Goal: Task Accomplishment & Management: Complete application form

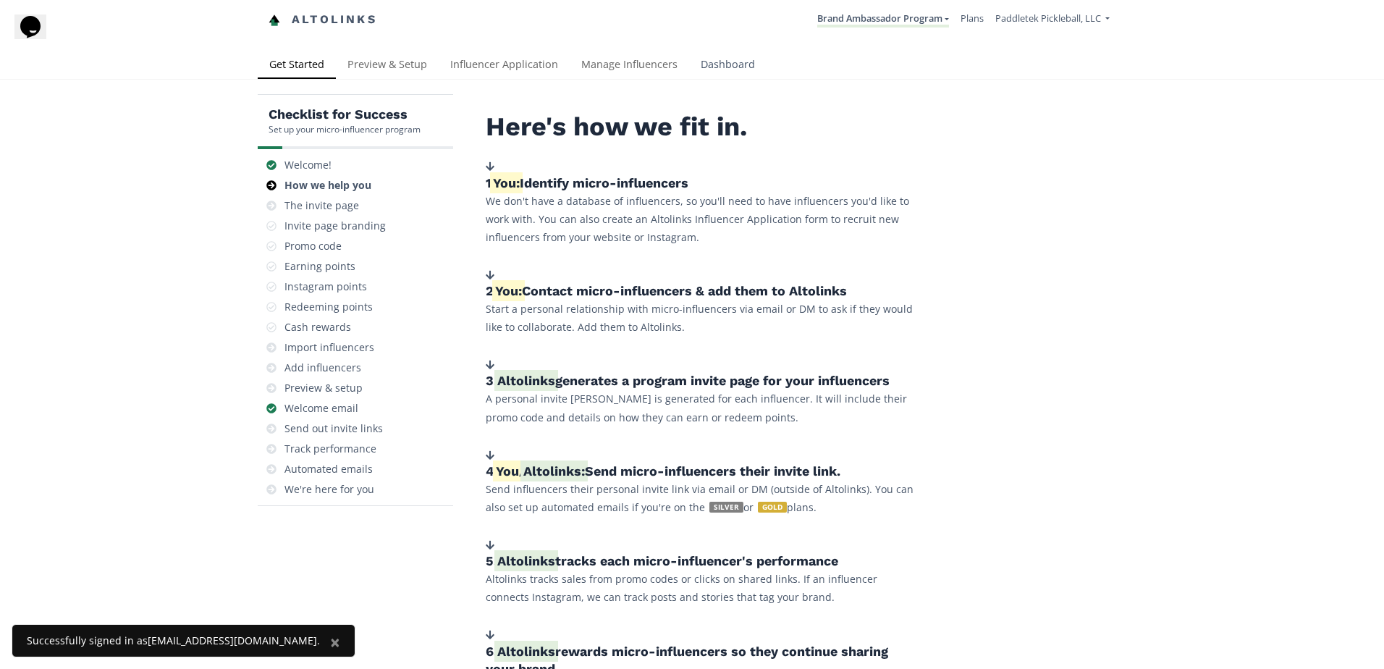
click at [708, 63] on link "Dashboard" at bounding box center [727, 65] width 77 height 29
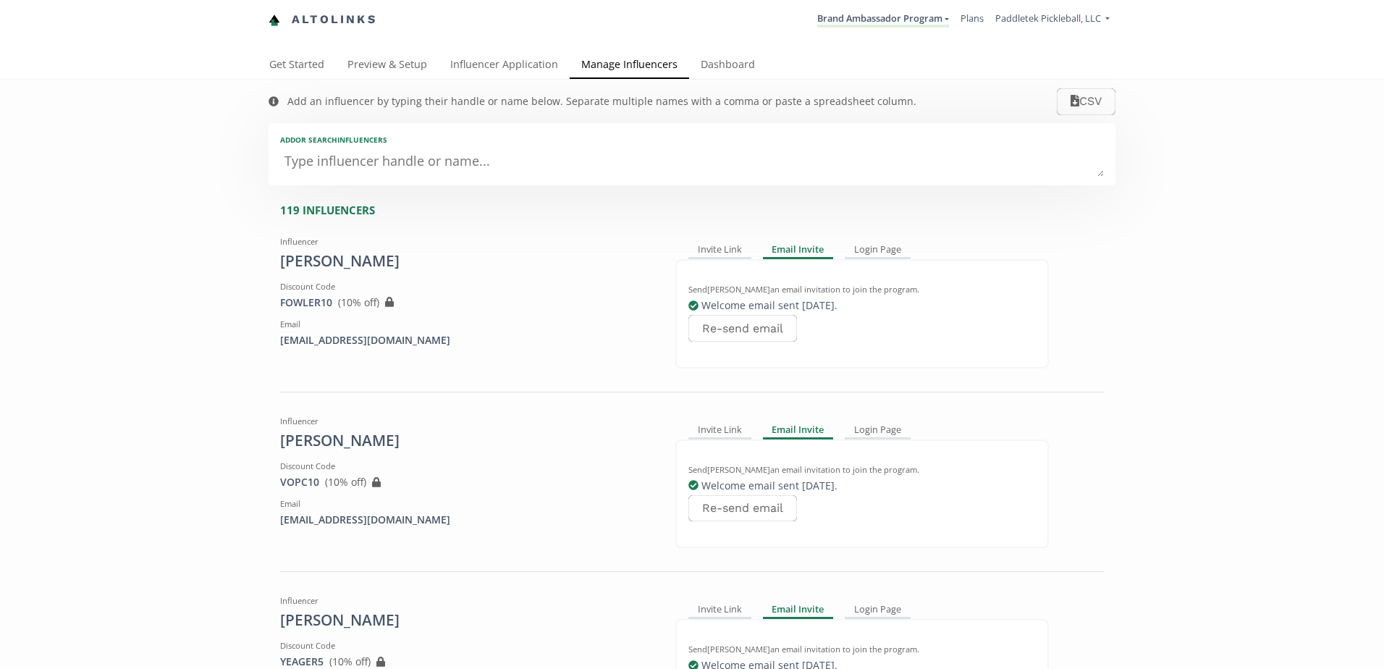
click at [346, 163] on textarea at bounding box center [692, 162] width 824 height 29
type textarea "Br"
type input "Br"
type input "BR"
type textarea "Bro"
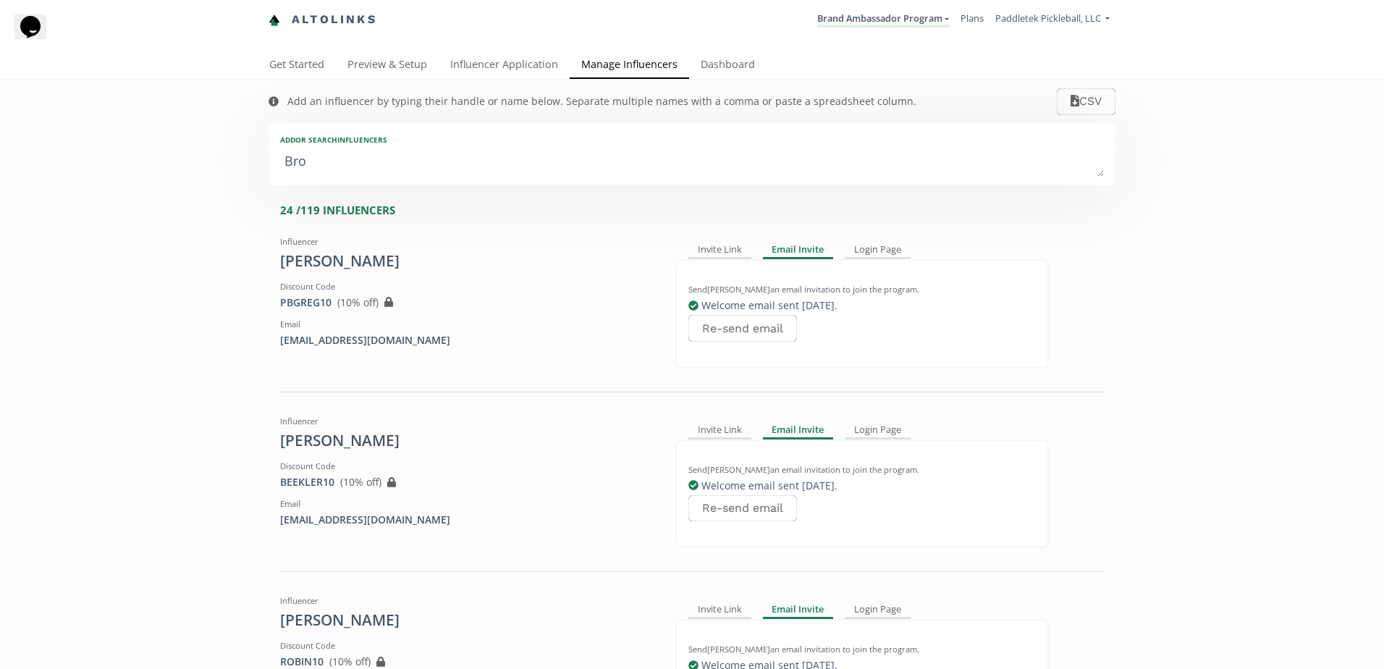
type input "Bro"
type input "BRO"
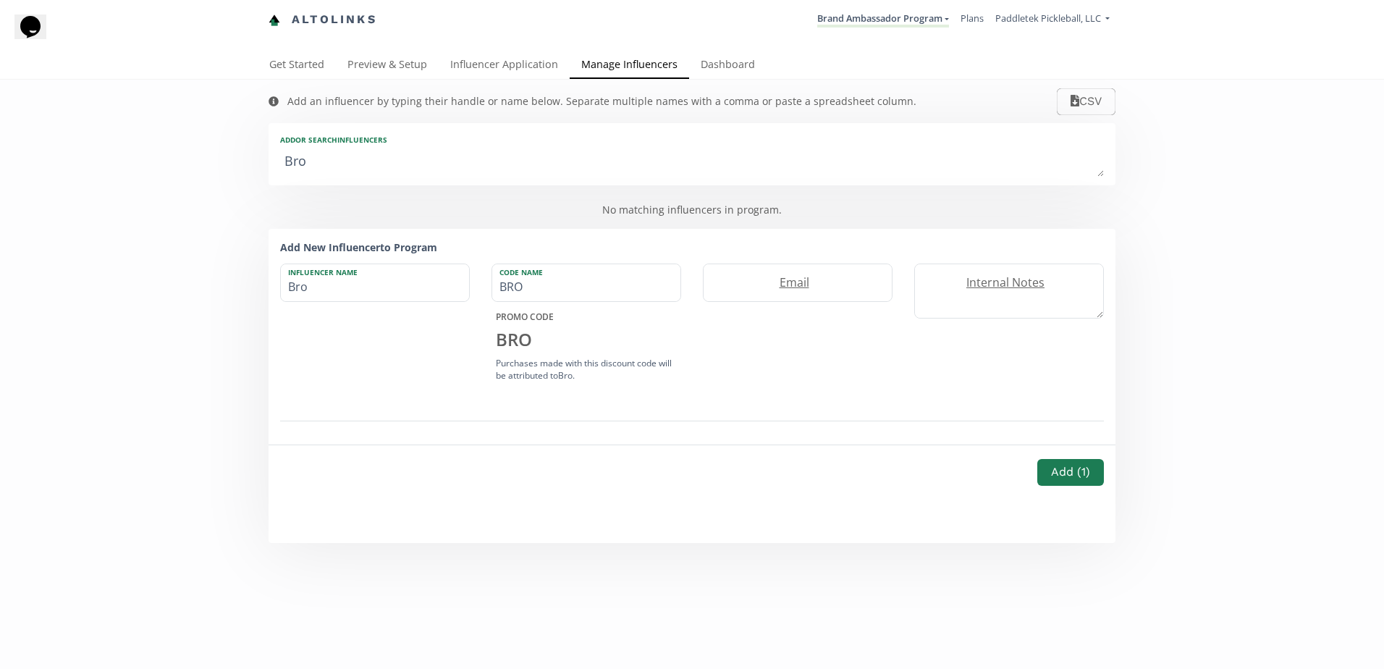
type textarea "Brow"
type input "Brow"
type input "BROW"
type textarea "Bro"
type input "Bro"
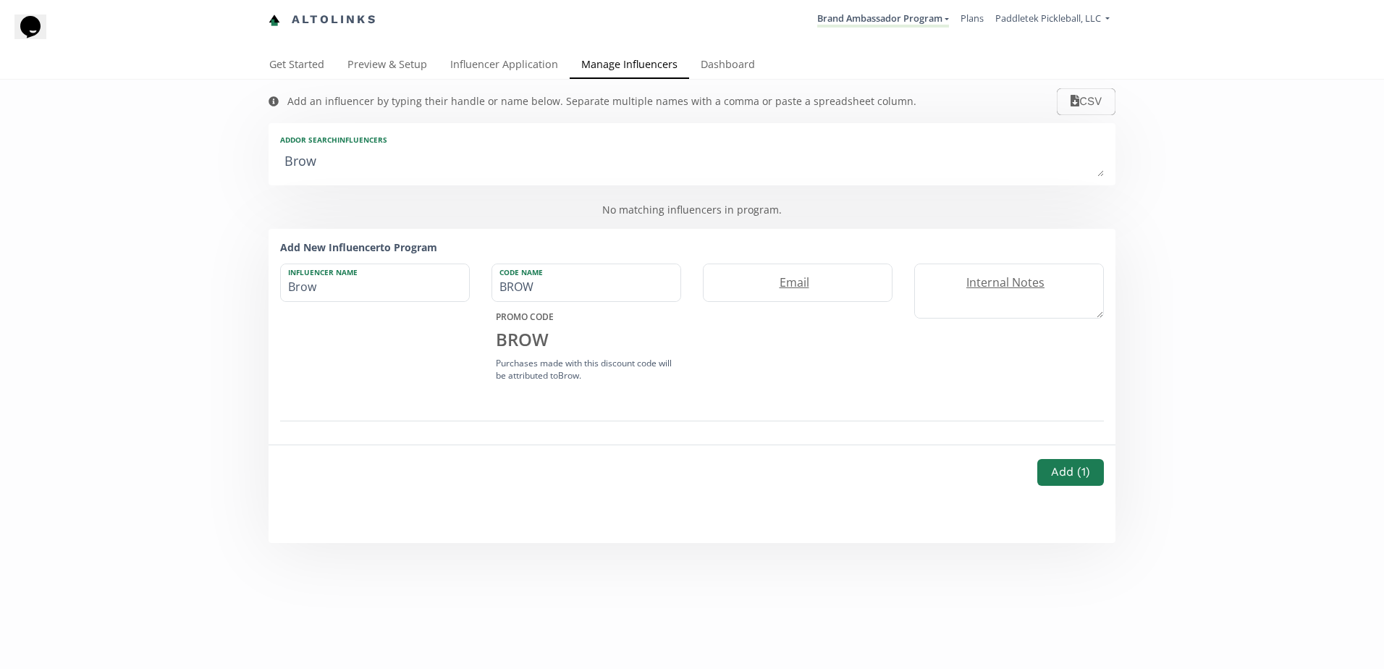
type input "BRO"
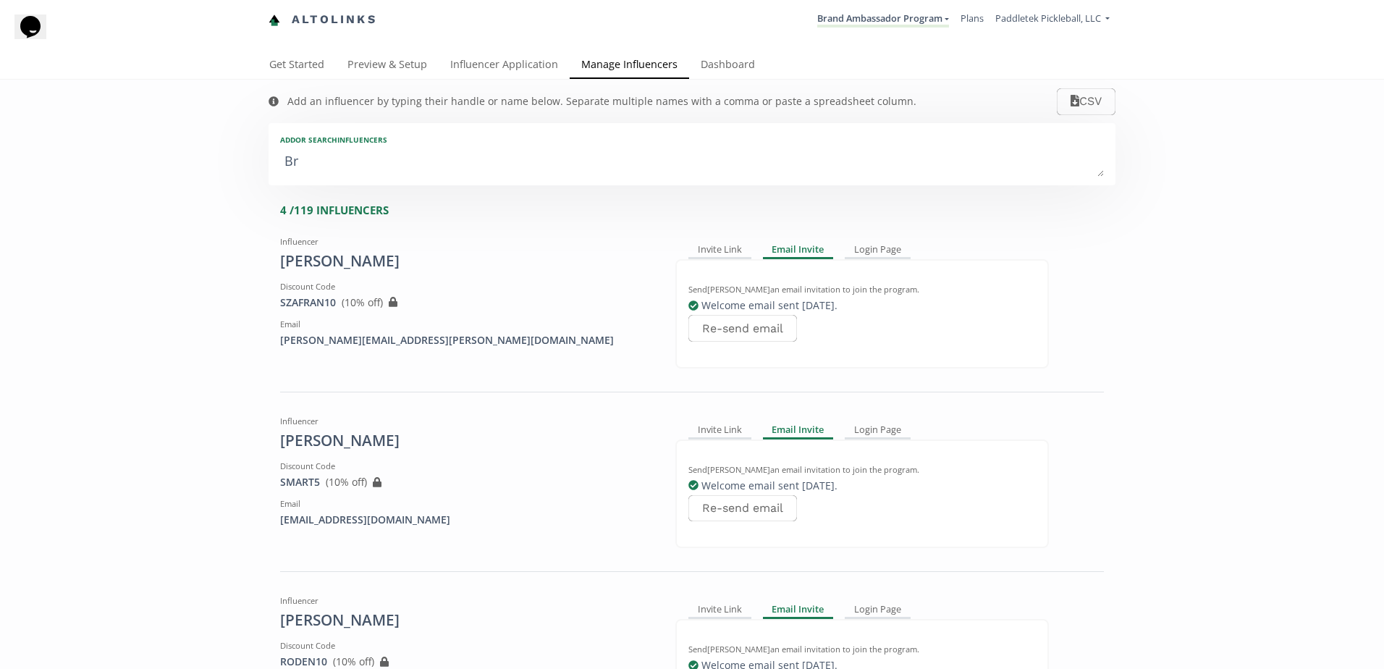
type textarea "B"
